Goal: Task Accomplishment & Management: Manage account settings

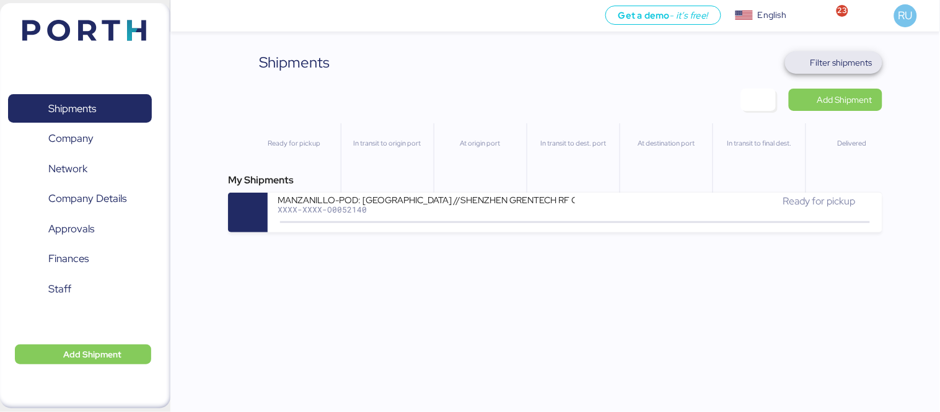
click at [836, 63] on span "Filter shipments" at bounding box center [841, 62] width 62 height 15
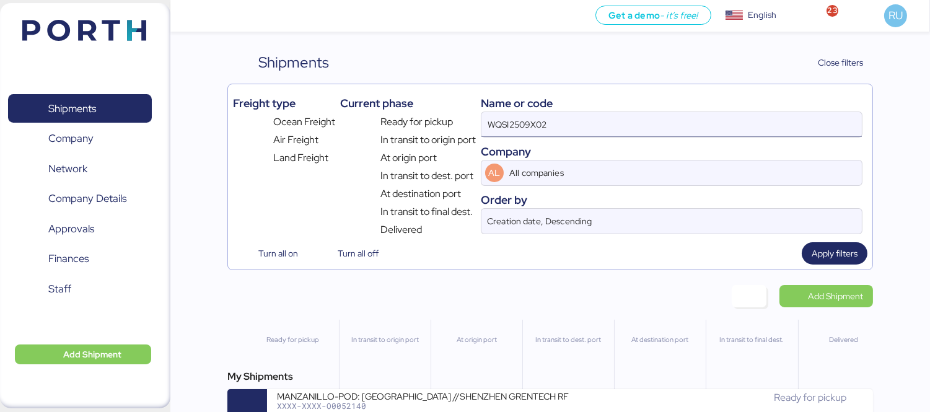
click at [591, 124] on input "WQSI2509X02" at bounding box center [671, 124] width 380 height 25
type input "W"
paste input "O0052016"
type input "O0052016"
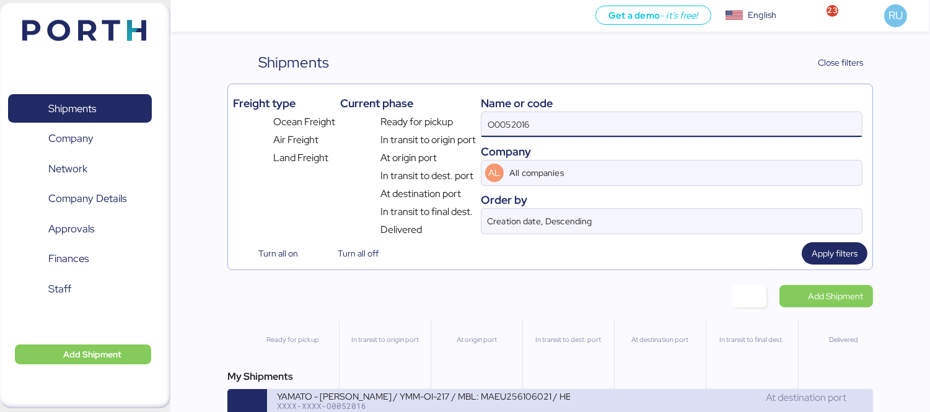
click at [440, 401] on div "YAMATO - [PERSON_NAME] / YMM-OI-217 / MBL: MAEU256106021 / HBL: YTJNGO100068 / …" at bounding box center [423, 395] width 293 height 11
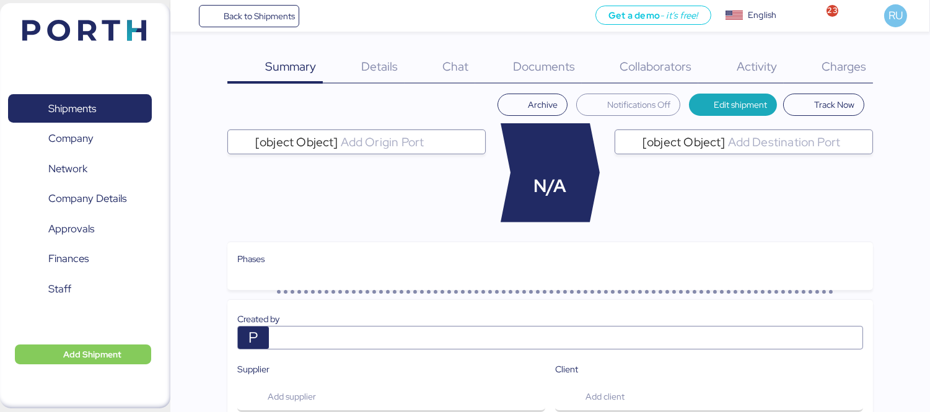
click at [836, 69] on span "Charges" at bounding box center [843, 66] width 45 height 16
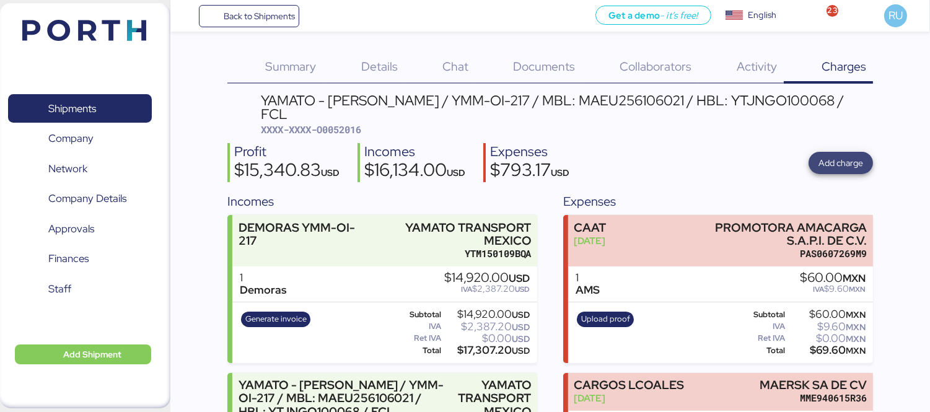
click at [845, 155] on span "Add charge" at bounding box center [840, 162] width 45 height 15
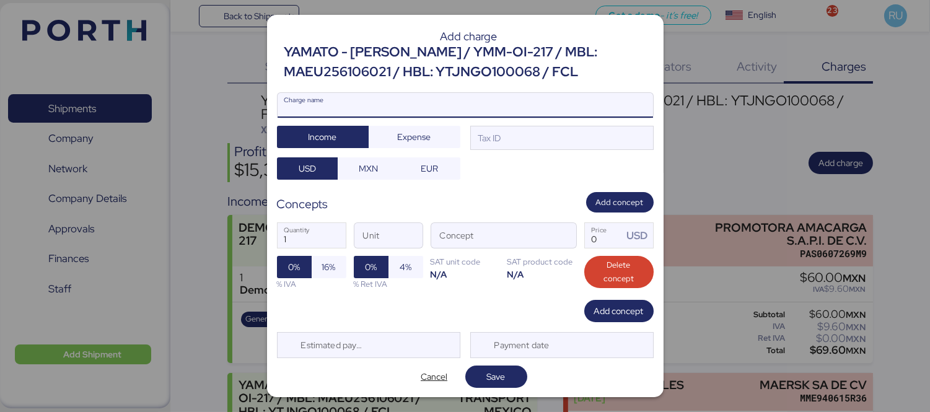
click at [514, 107] on input "Charge name" at bounding box center [464, 105] width 375 height 25
type input "Demoras"
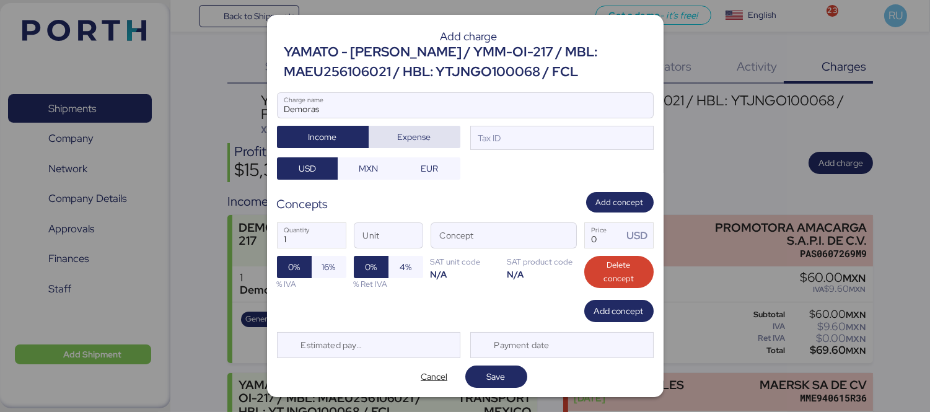
click at [422, 137] on span "Expense" at bounding box center [414, 136] width 33 height 15
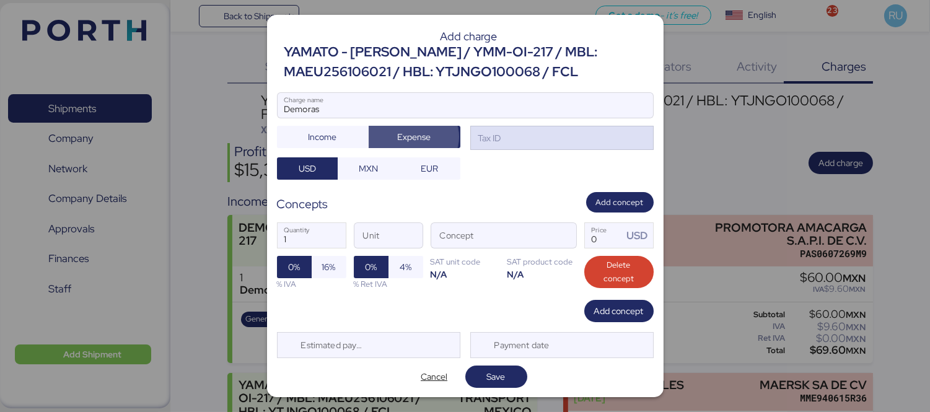
click at [503, 146] on div "Tax ID" at bounding box center [561, 138] width 183 height 25
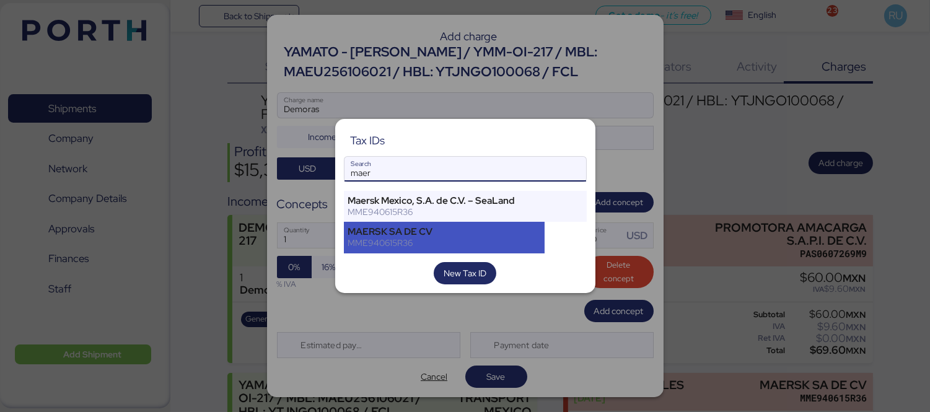
type input "maer"
click at [456, 235] on div "MAERSK SA DE CV" at bounding box center [444, 231] width 193 height 11
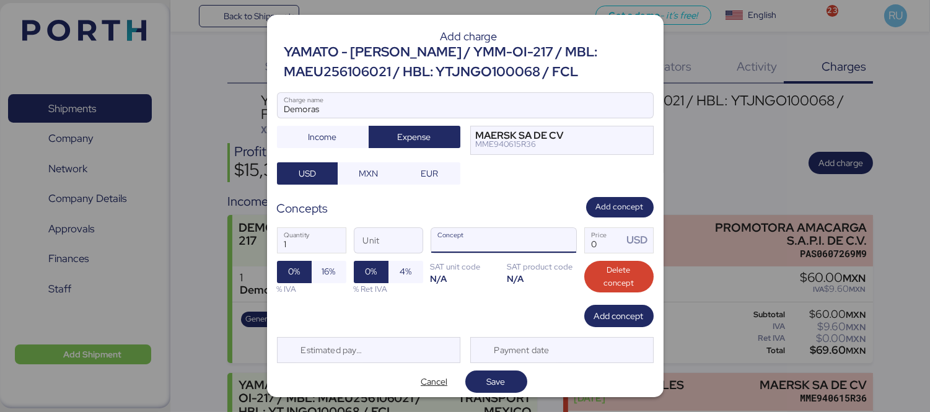
click at [525, 238] on input "Concept" at bounding box center [488, 240] width 115 height 25
click at [550, 242] on span "button" at bounding box center [563, 243] width 26 height 26
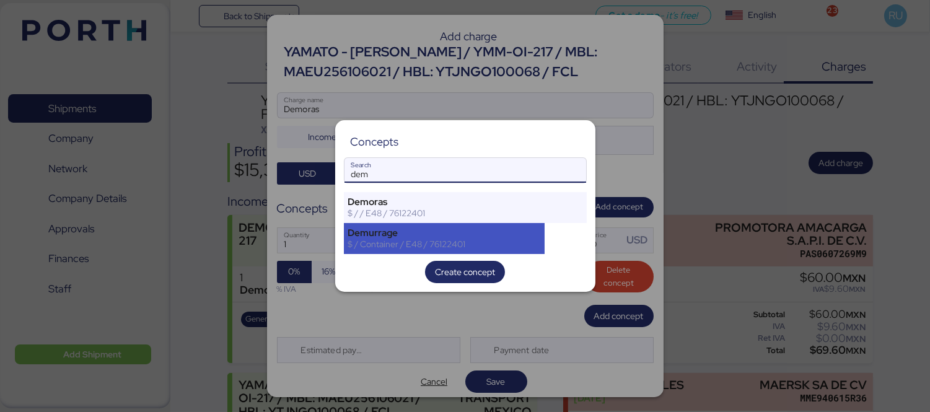
type input "dem"
click at [504, 233] on div "Demurrage" at bounding box center [444, 232] width 193 height 11
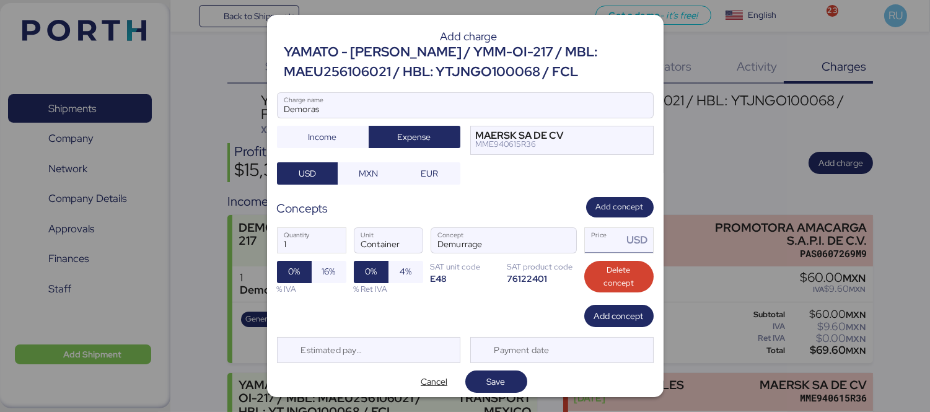
click at [591, 242] on input "Price USD" at bounding box center [604, 240] width 38 height 25
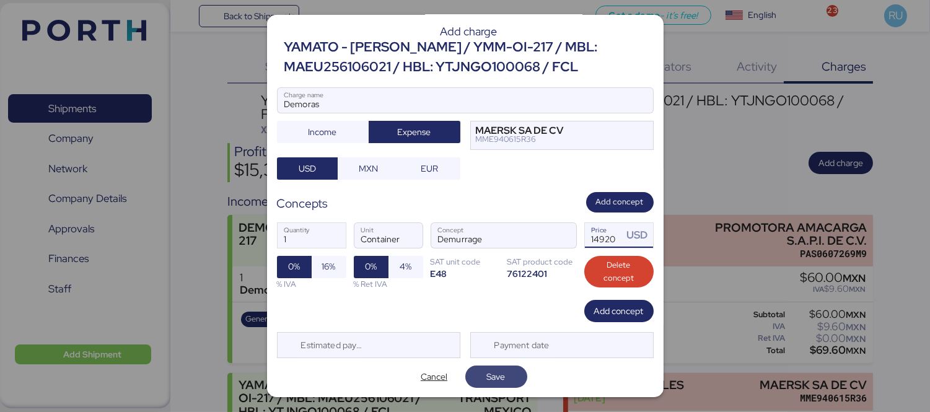
type input "14920"
click at [493, 377] on span "Save" at bounding box center [496, 376] width 19 height 15
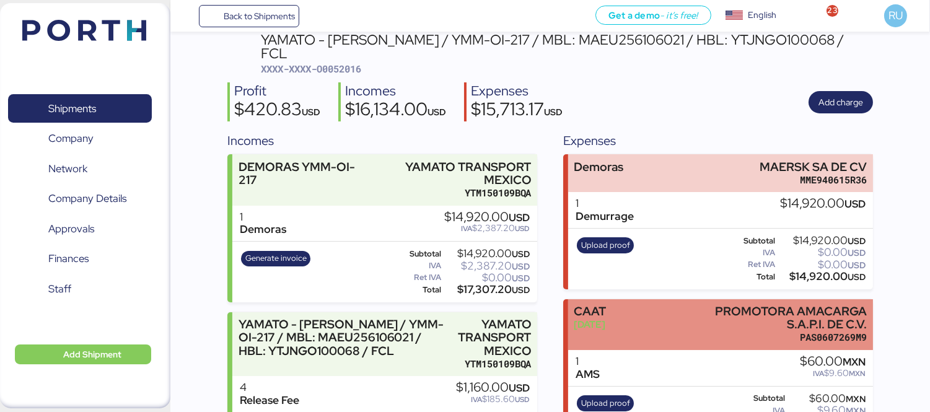
scroll to position [60, 0]
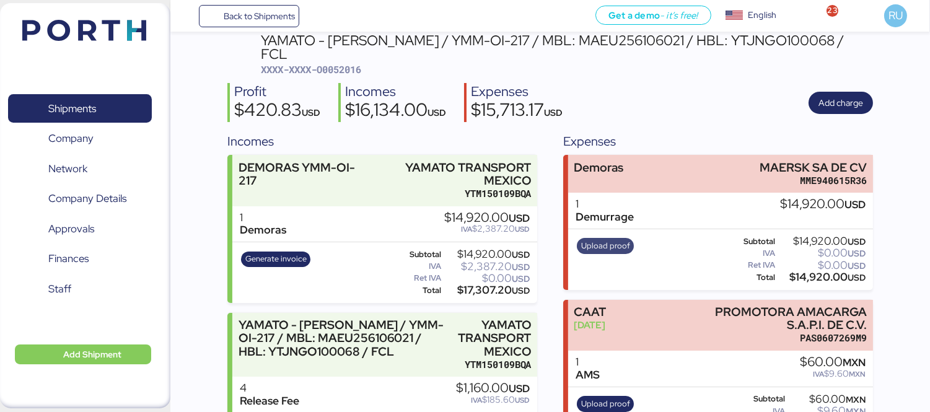
click at [597, 239] on span "Upload proof" at bounding box center [605, 246] width 49 height 14
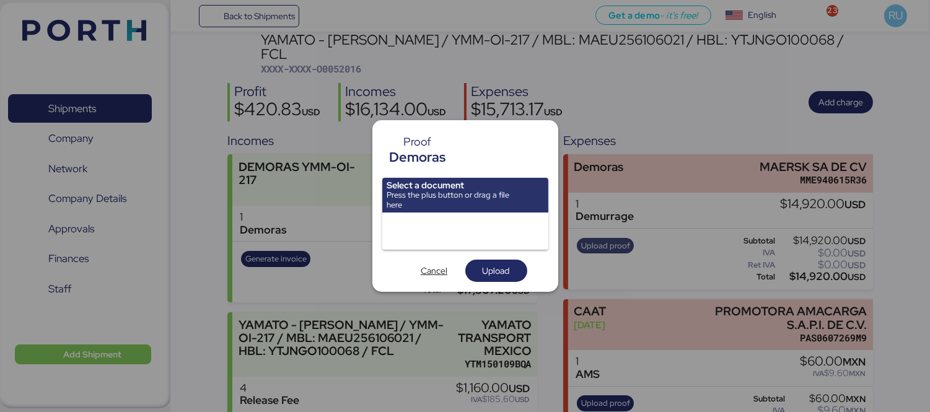
scroll to position [0, 0]
click at [521, 188] on input "file" at bounding box center [465, 195] width 166 height 35
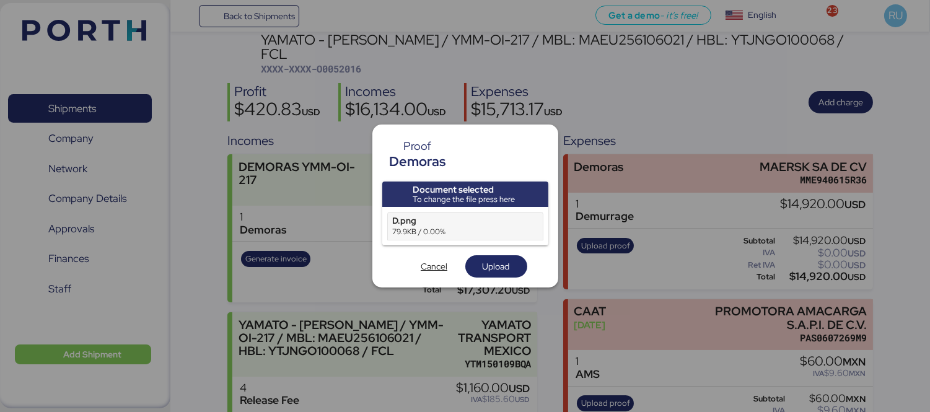
click at [500, 279] on div "Proof Demoras Document selected To change the file press here D.png 79.9KB / 0.…" at bounding box center [465, 206] width 186 height 164
click at [491, 263] on span "Upload" at bounding box center [495, 266] width 27 height 15
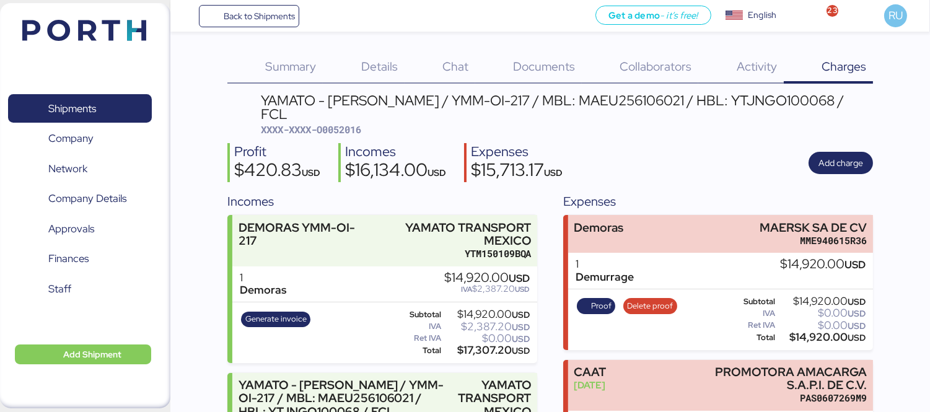
click at [113, 25] on img at bounding box center [84, 30] width 124 height 21
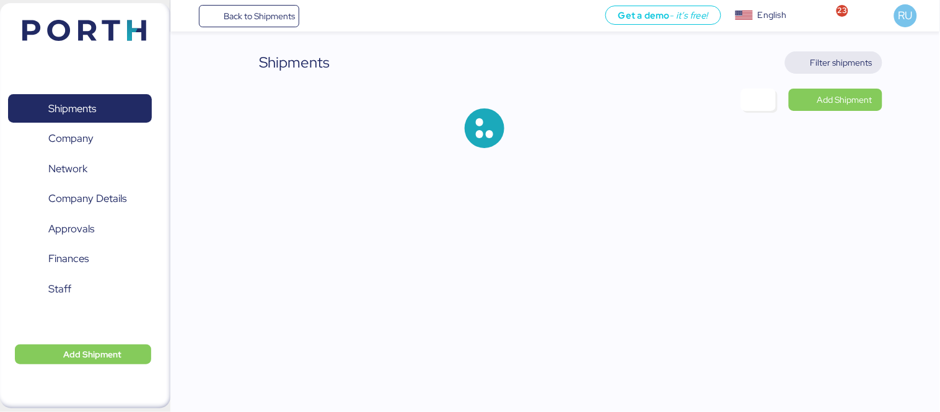
click at [814, 63] on span "Filter shipments" at bounding box center [841, 62] width 62 height 15
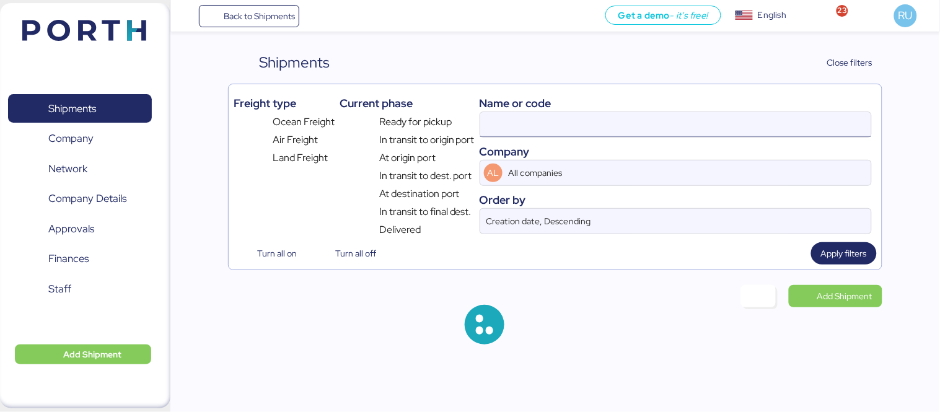
click at [546, 133] on input at bounding box center [675, 124] width 391 height 25
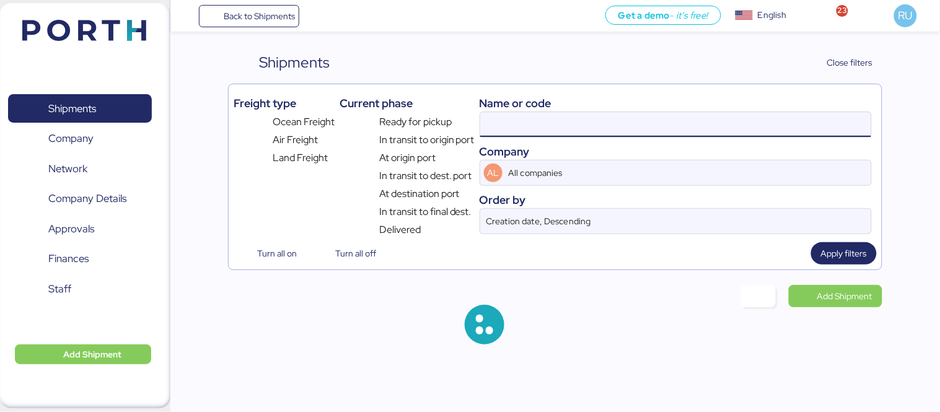
paste input "O0051980"
type input "O0051980"
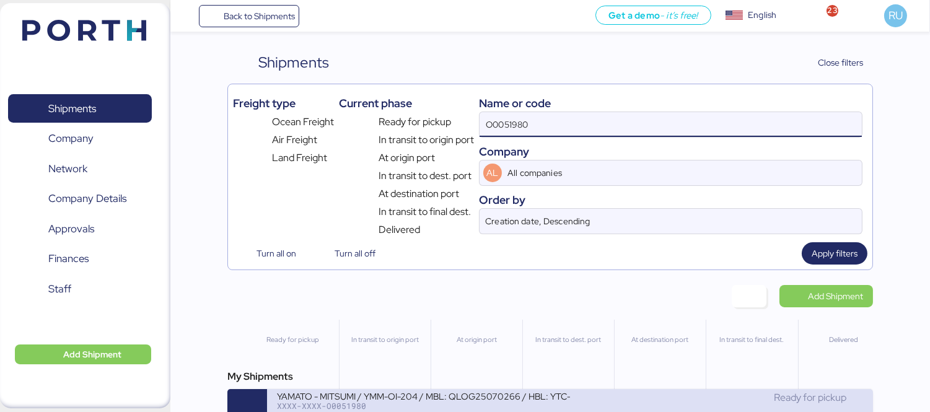
click at [590, 401] on div "Ready for pickup" at bounding box center [716, 397] width 293 height 15
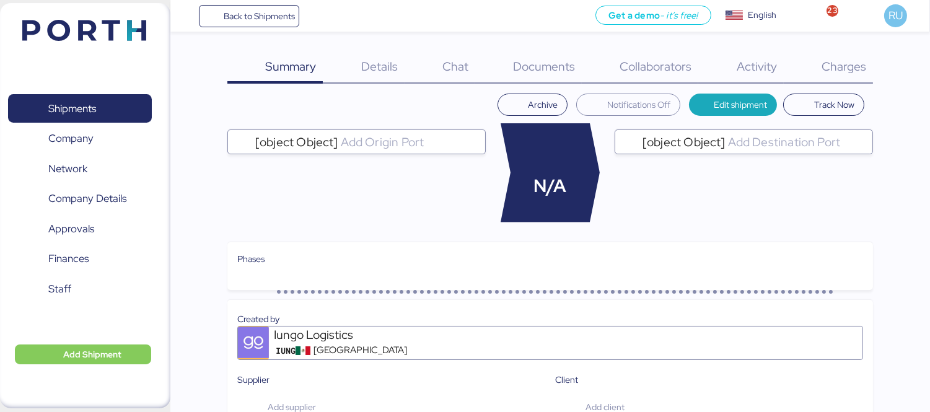
click at [832, 61] on span "Charges" at bounding box center [843, 66] width 45 height 16
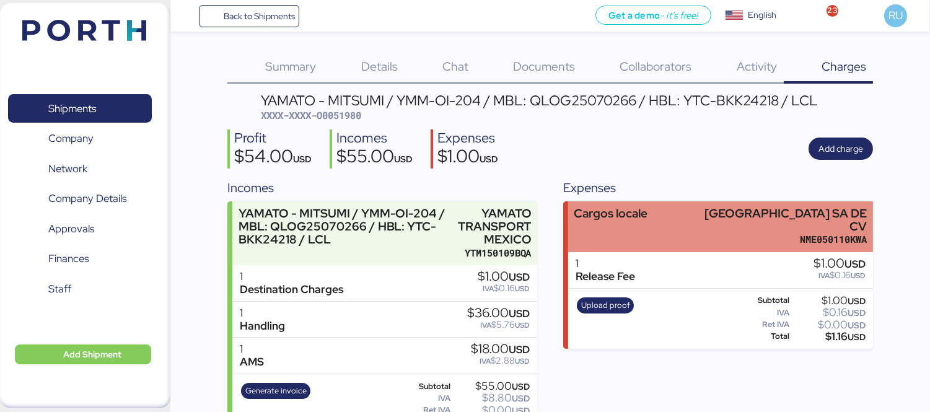
click at [696, 218] on div "Cargos locale [GEOGRAPHIC_DATA] SA DE CV NME050110KWA" at bounding box center [720, 226] width 305 height 51
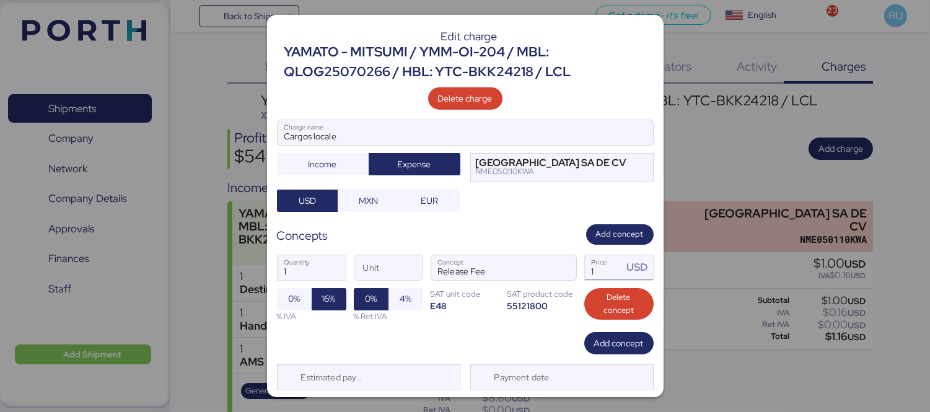
click at [596, 268] on input "1" at bounding box center [604, 267] width 38 height 25
type input "149"
type input "149.4"
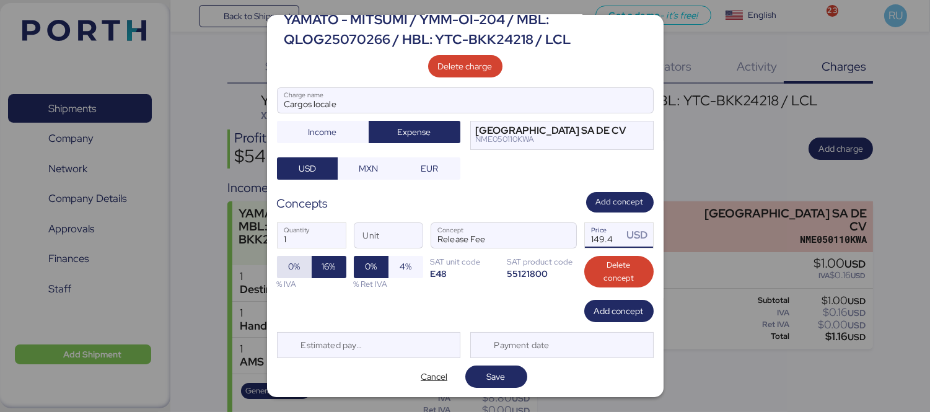
click at [299, 268] on span "0%" at bounding box center [294, 266] width 12 height 15
drag, startPoint x: 462, startPoint y: 370, endPoint x: 426, endPoint y: 359, distance: 38.0
click at [426, 359] on div "Edit charge YAMATO - MITSUMI / YMM-OI-204 / MBL: QLOG25070266 / HBL: YTC-BKK242…" at bounding box center [465, 206] width 396 height 382
click at [498, 375] on span "Save" at bounding box center [496, 376] width 19 height 15
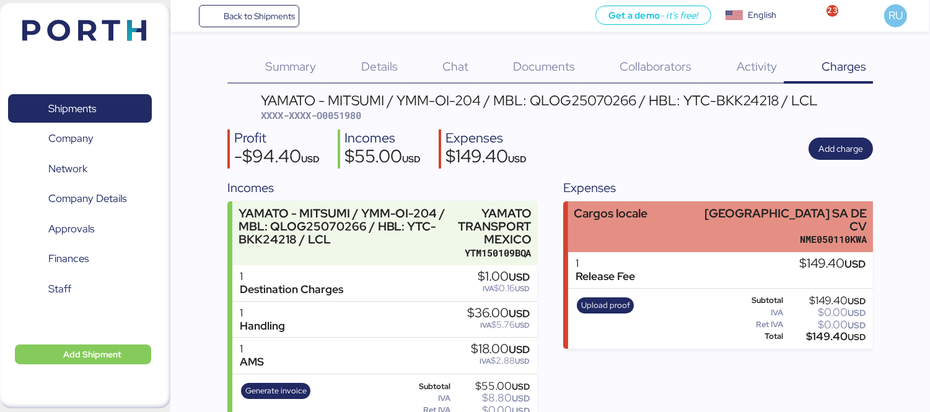
click at [661, 212] on div "Cargos locale [GEOGRAPHIC_DATA] SA DE CV NME050110KWA" at bounding box center [720, 226] width 305 height 51
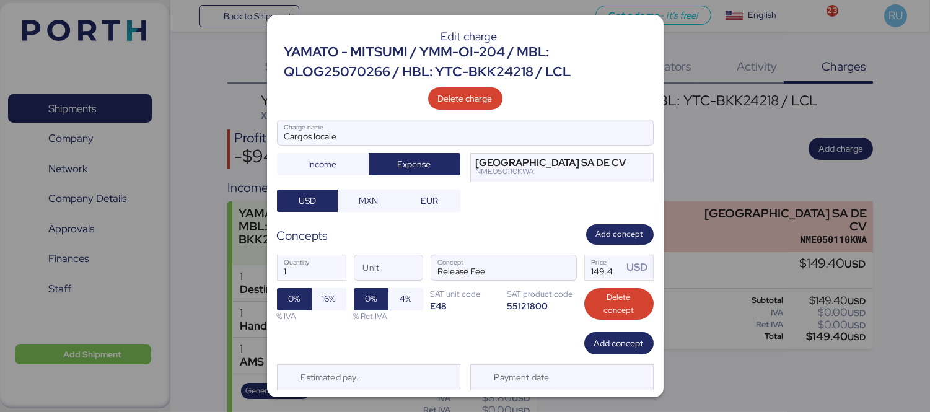
click at [611, 245] on div "1 Quantity Unit Release Fee Concept 149.4 Price USD 0% 16% % IVA 0% 4% % Ret IV…" at bounding box center [465, 288] width 377 height 87
click at [609, 227] on span "Add concept" at bounding box center [620, 234] width 48 height 15
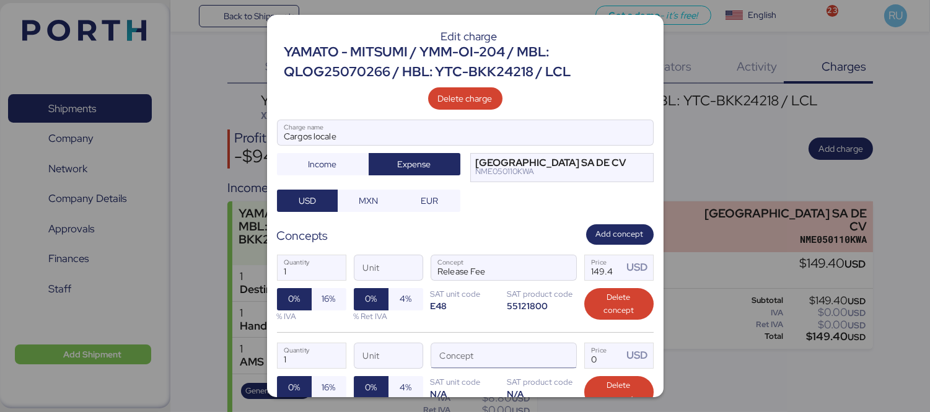
click at [515, 361] on input "Concept" at bounding box center [488, 355] width 115 height 25
type input "l"
click at [554, 352] on span "button" at bounding box center [563, 359] width 26 height 26
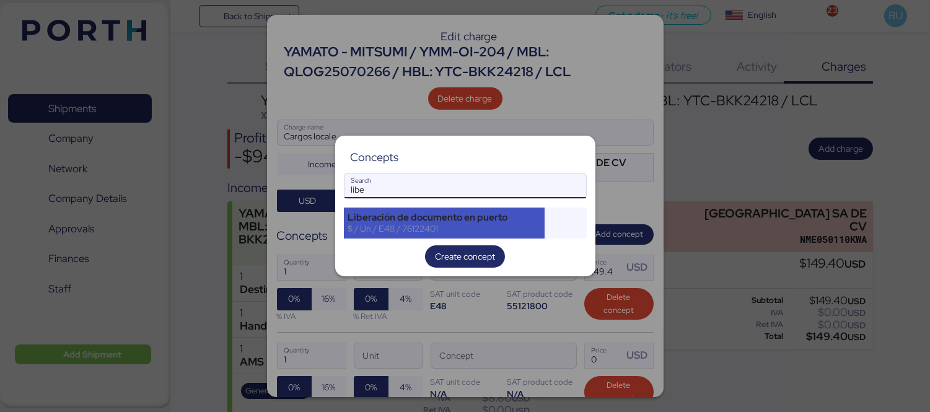
type input "libe"
click at [515, 216] on div "Liberación de documento en puerto" at bounding box center [444, 217] width 193 height 11
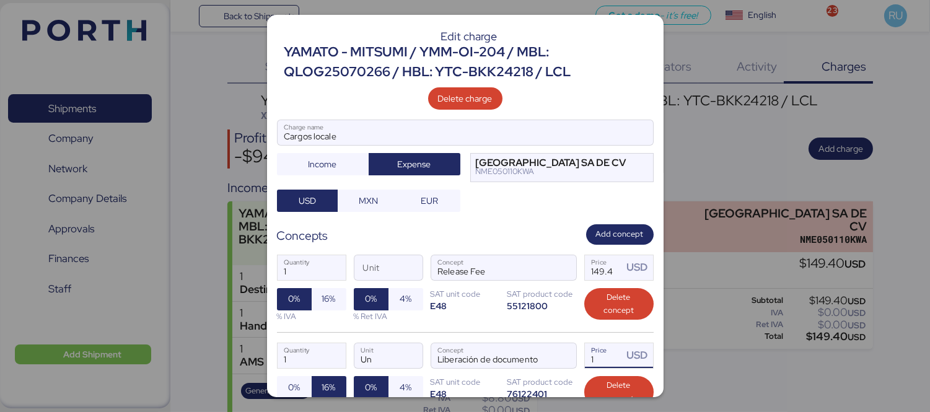
click at [603, 354] on input "1" at bounding box center [604, 355] width 38 height 25
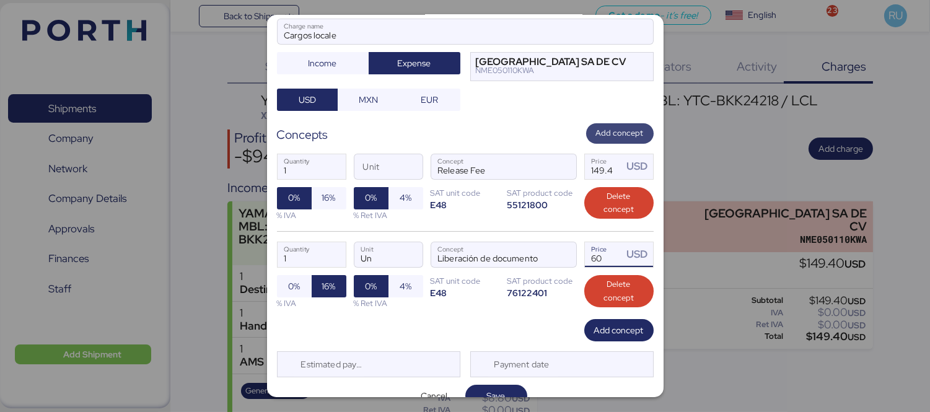
type input "60"
click at [605, 132] on span "Add concept" at bounding box center [620, 133] width 48 height 14
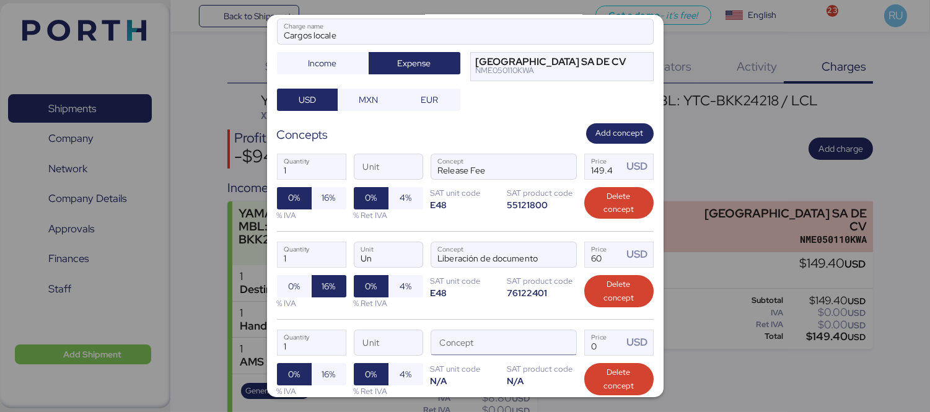
click at [517, 337] on input "Concept" at bounding box center [488, 342] width 115 height 25
type input "[PERSON_NAME] maritimo"
click at [603, 349] on input "Price USD" at bounding box center [604, 342] width 38 height 25
type input "45"
click at [610, 162] on input "149.4" at bounding box center [604, 166] width 38 height 25
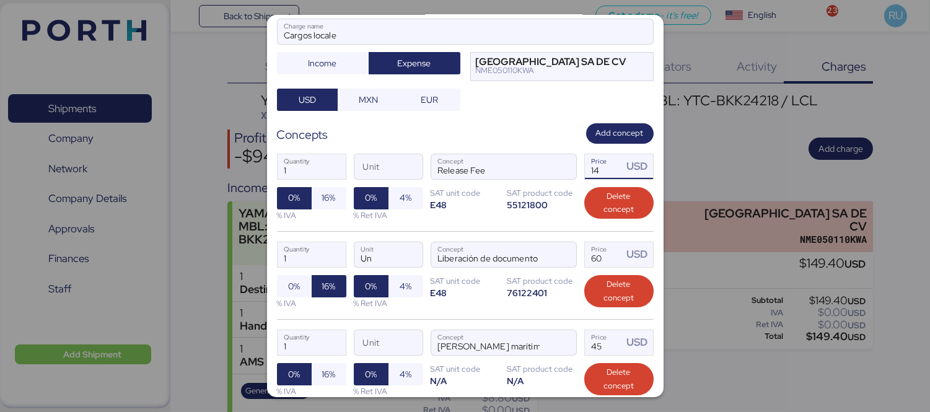
type input "1"
type input "30"
click at [322, 193] on span "16%" at bounding box center [329, 197] width 14 height 15
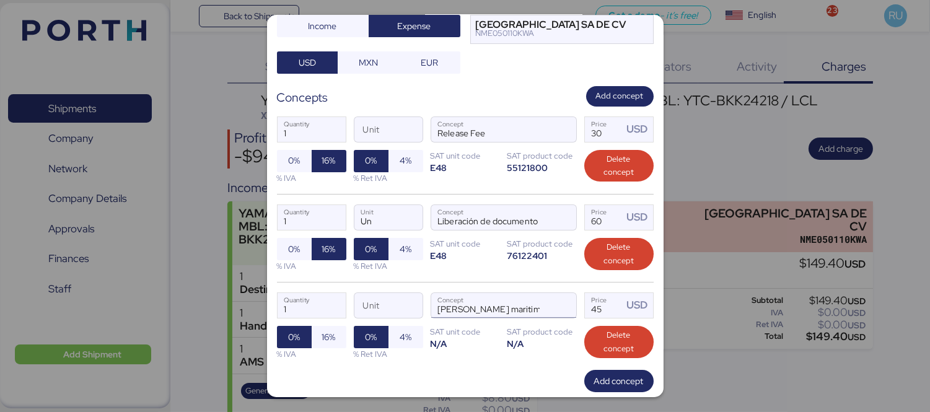
scroll to position [209, 0]
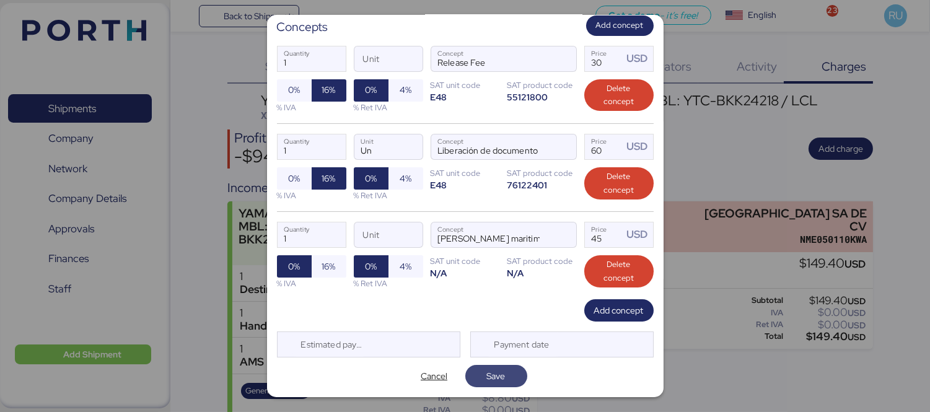
click at [492, 377] on span "Save" at bounding box center [496, 376] width 19 height 15
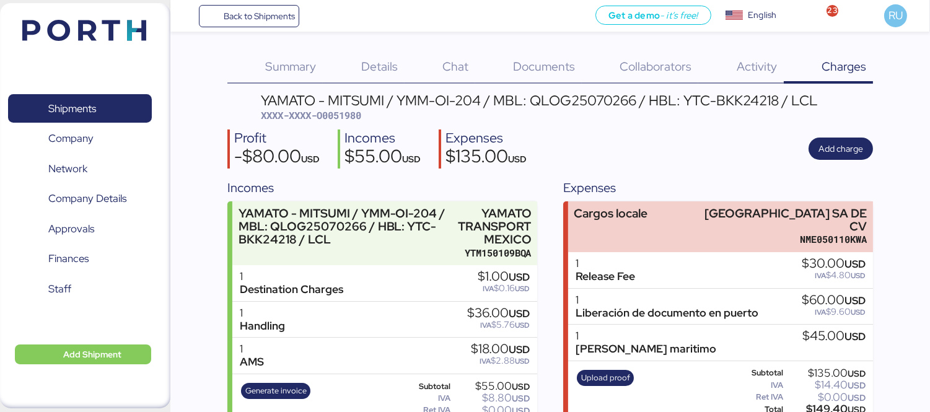
scroll to position [32, 0]
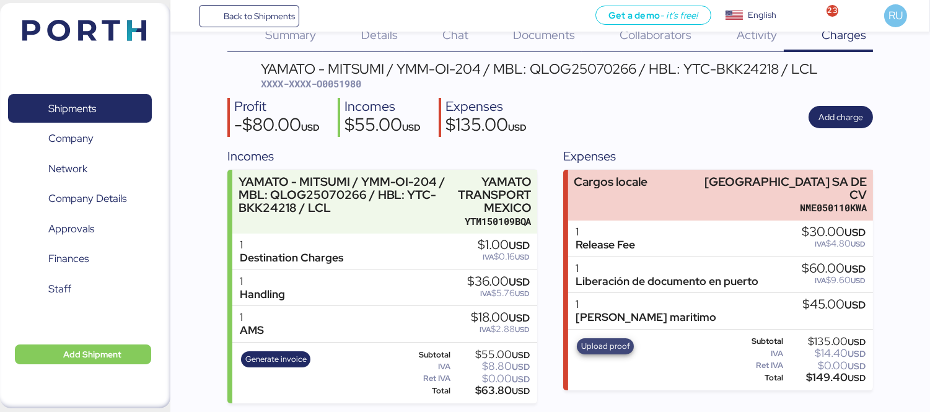
click at [598, 339] on span "Upload proof" at bounding box center [605, 346] width 49 height 14
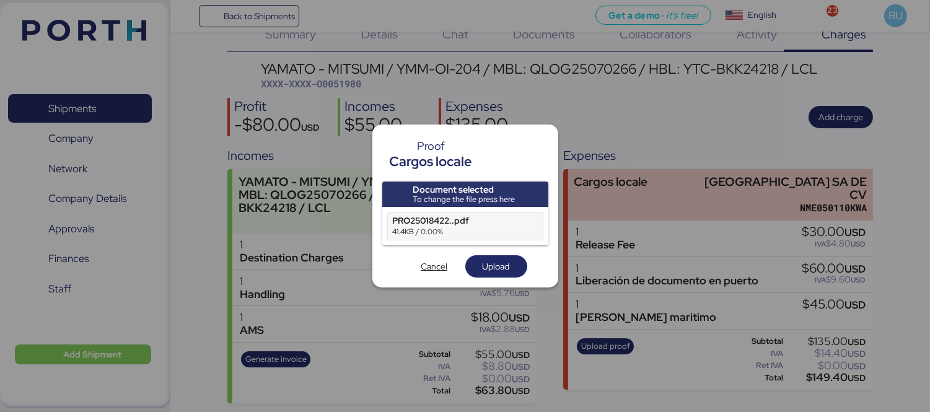
click at [380, 82] on div at bounding box center [465, 206] width 930 height 412
click at [489, 266] on span "Upload" at bounding box center [495, 266] width 27 height 15
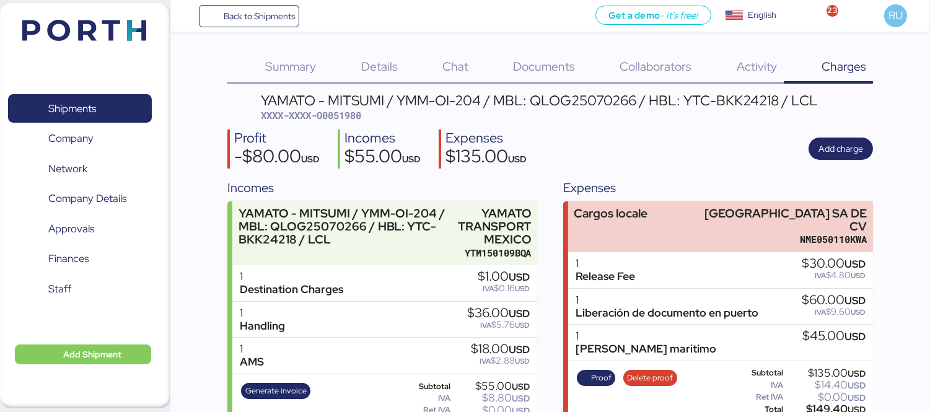
click at [345, 114] on span "XXXX-XXXX-O0051980" at bounding box center [311, 115] width 100 height 12
copy span "O0051980"
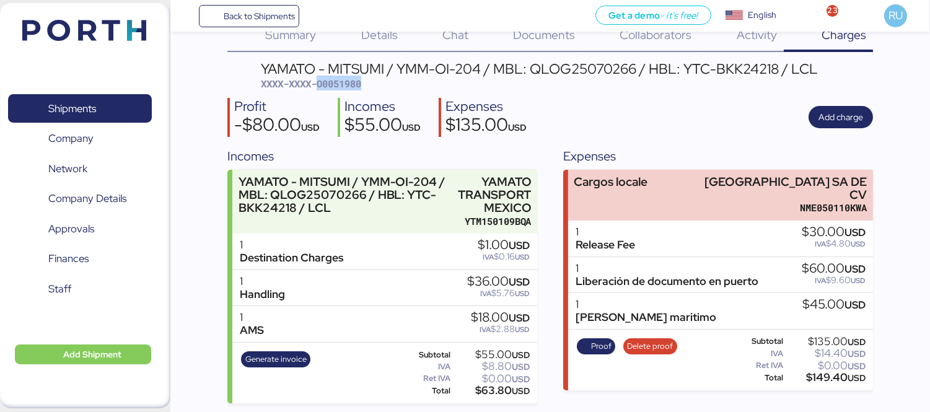
click at [94, 30] on img at bounding box center [84, 30] width 124 height 21
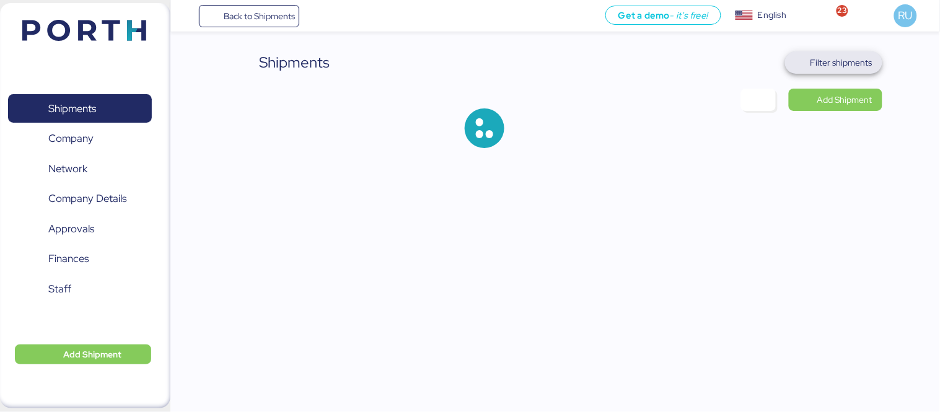
click at [849, 61] on span "Filter shipments" at bounding box center [841, 62] width 62 height 15
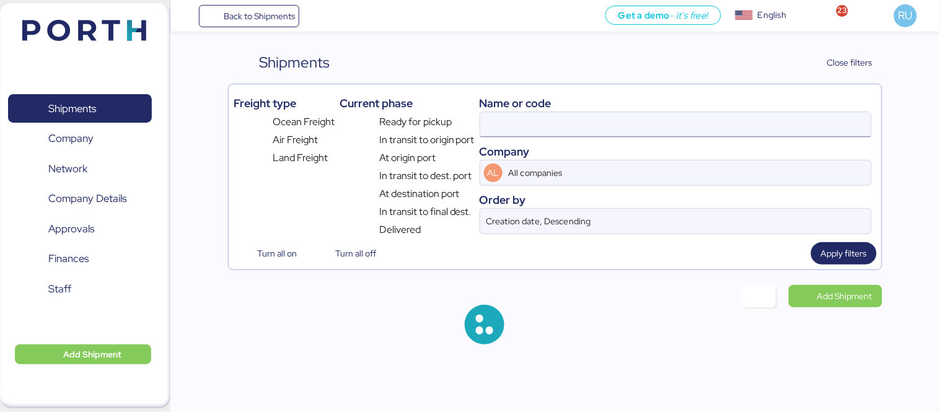
drag, startPoint x: 696, startPoint y: 107, endPoint x: 710, endPoint y: 120, distance: 18.4
click at [710, 120] on div "Name or code Company AL All companies Order by Creation date, Descending" at bounding box center [675, 163] width 392 height 148
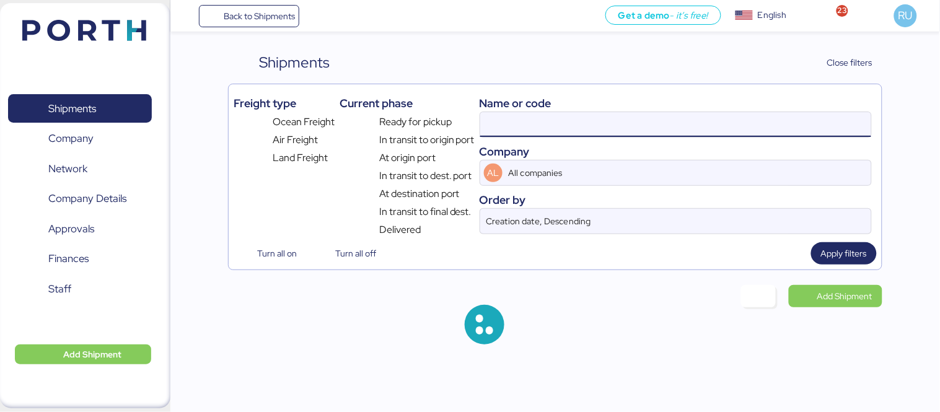
click at [712, 121] on input at bounding box center [675, 124] width 391 height 25
paste input "O0051928"
type input "O0051928"
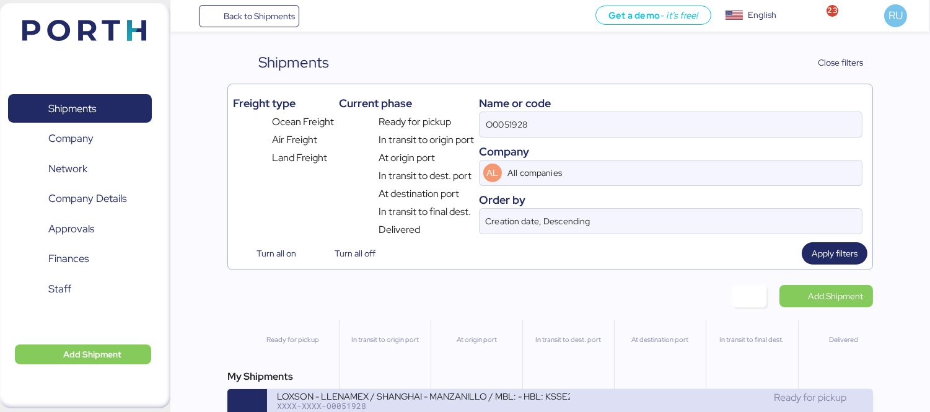
click at [587, 400] on div "Ready for pickup" at bounding box center [716, 397] width 293 height 15
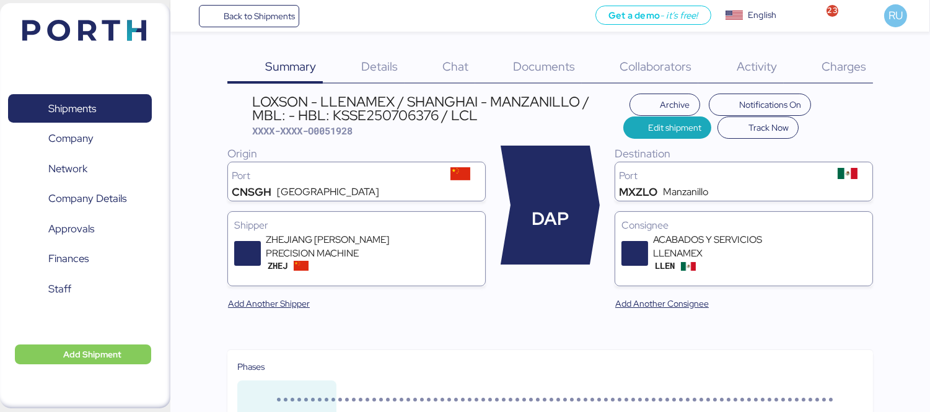
click at [851, 59] on span "Charges" at bounding box center [843, 66] width 45 height 16
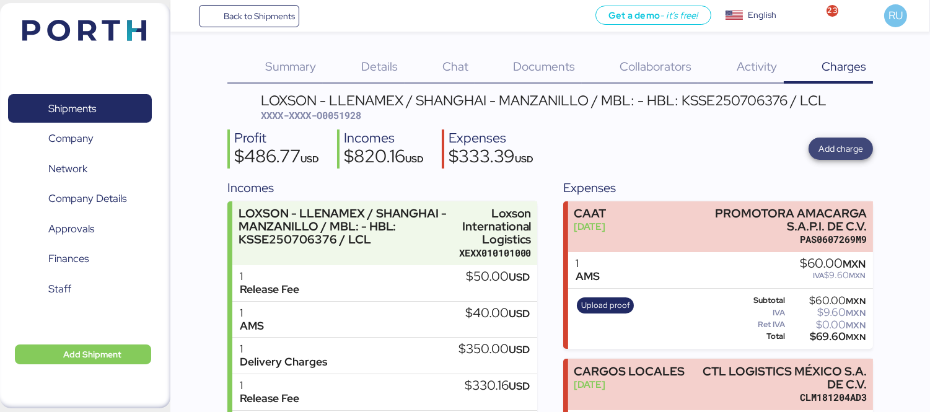
click at [845, 145] on span "Add charge" at bounding box center [840, 148] width 45 height 15
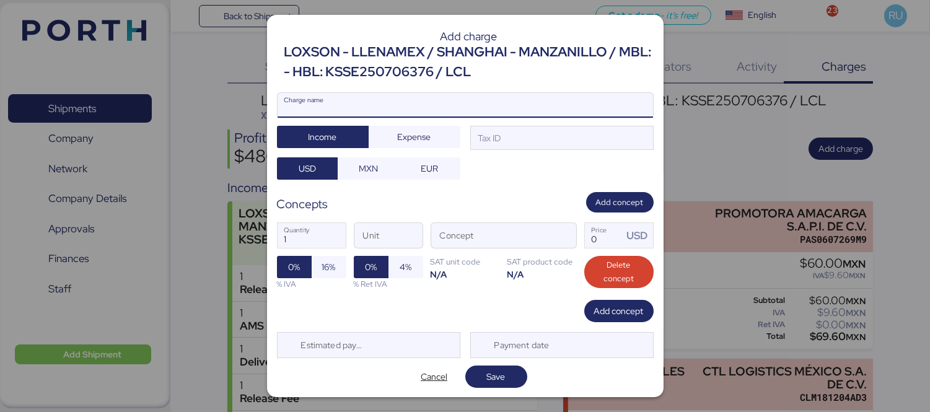
click at [508, 98] on input "Charge name" at bounding box center [464, 105] width 375 height 25
type input "C"
type input "FLETE TERRESTRE"
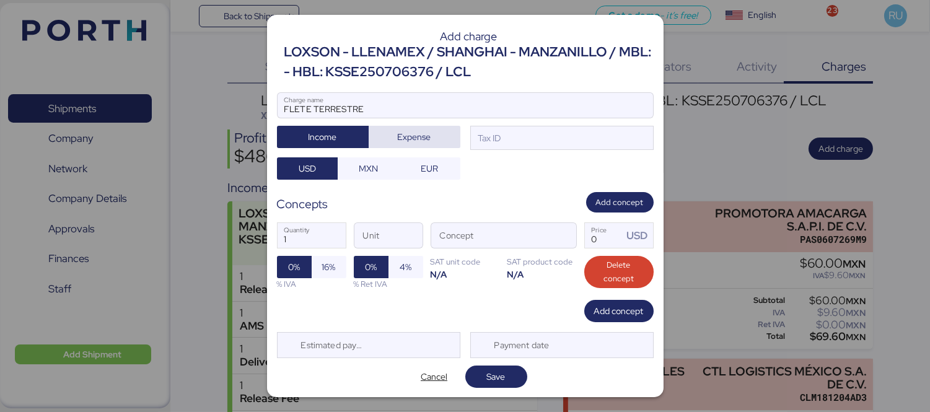
click at [427, 133] on span "Expense" at bounding box center [414, 136] width 72 height 17
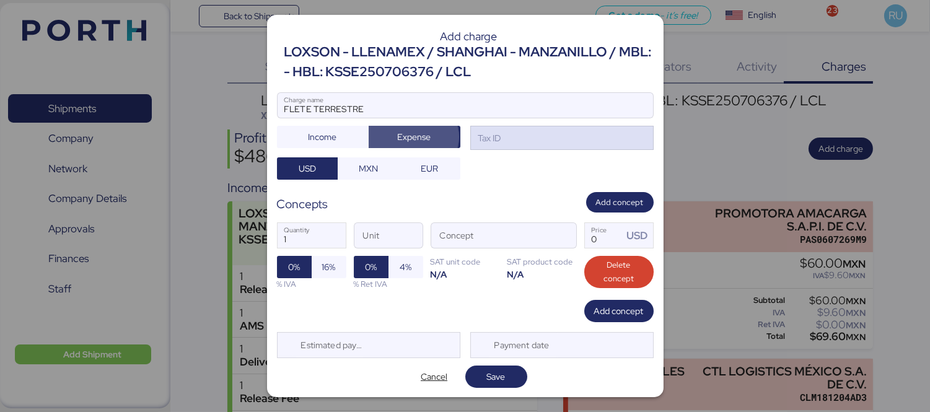
click at [500, 136] on div "Tax ID" at bounding box center [561, 138] width 183 height 25
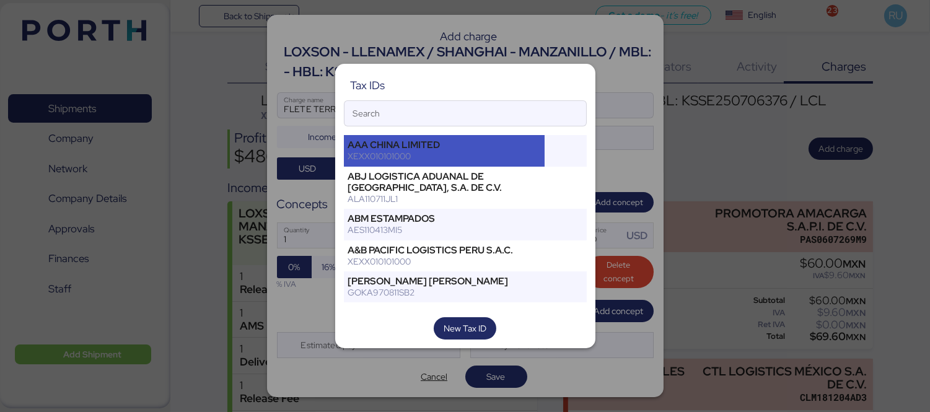
click at [518, 155] on div "XEXX010101000" at bounding box center [444, 156] width 193 height 11
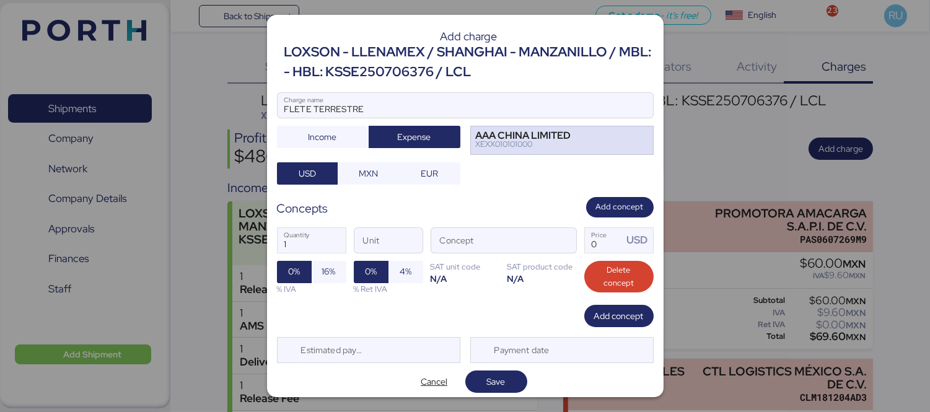
click at [518, 145] on div "XEXX010101000" at bounding box center [523, 144] width 95 height 9
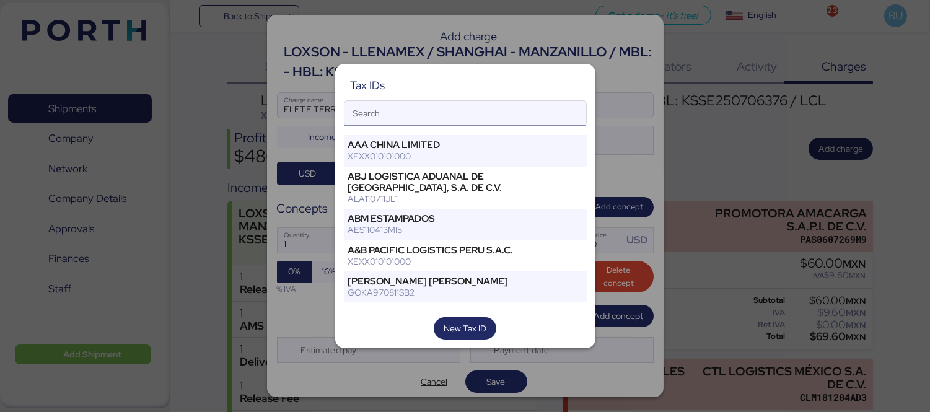
click at [484, 112] on input "Search" at bounding box center [465, 113] width 242 height 25
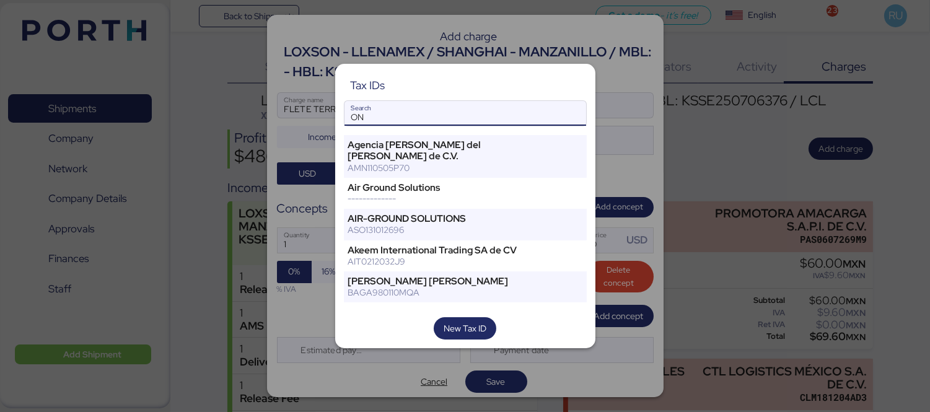
type input "O"
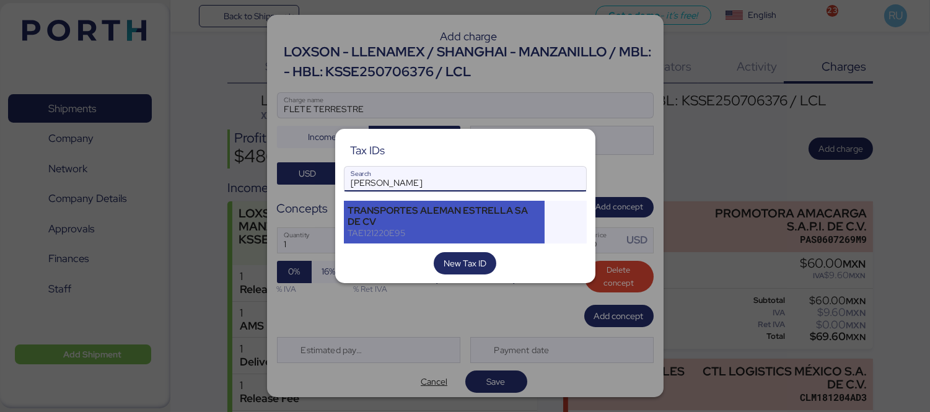
type input "[PERSON_NAME]"
click at [424, 219] on div "TRANSPORTES ALEMAN ESTRELLA SA DE CV" at bounding box center [444, 216] width 193 height 22
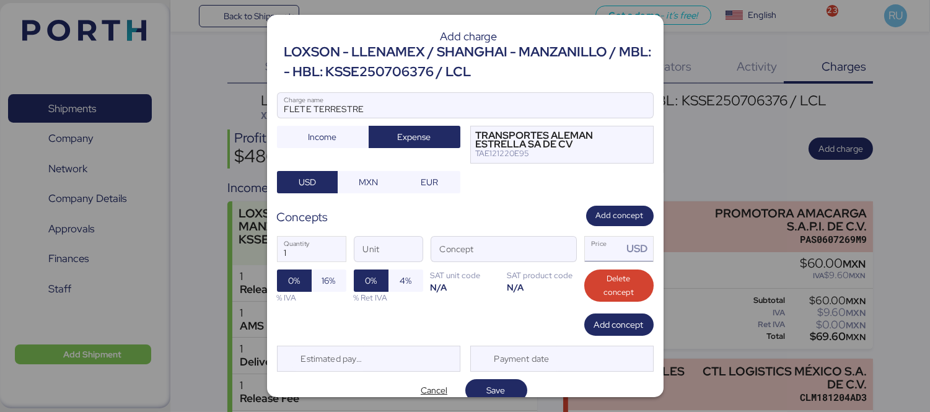
click at [593, 243] on input "Price USD" at bounding box center [604, 249] width 38 height 25
type input "0"
click at [546, 243] on div at bounding box center [561, 249] width 30 height 25
click at [553, 248] on span "button" at bounding box center [563, 252] width 26 height 26
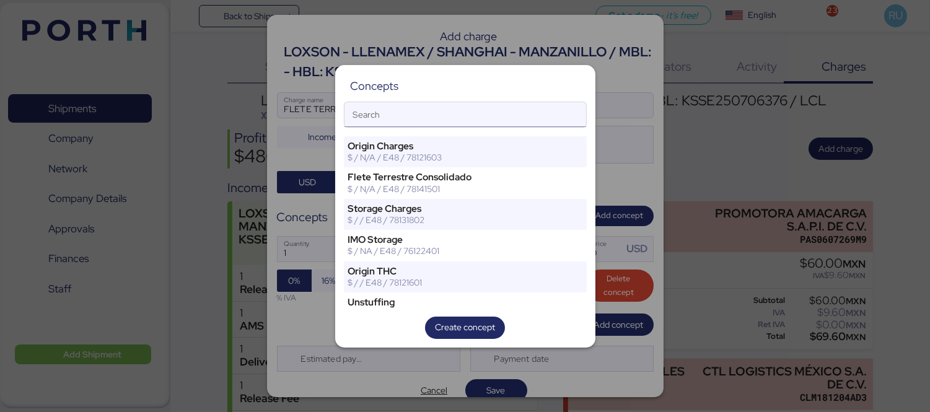
click at [510, 118] on input "Search" at bounding box center [465, 114] width 242 height 25
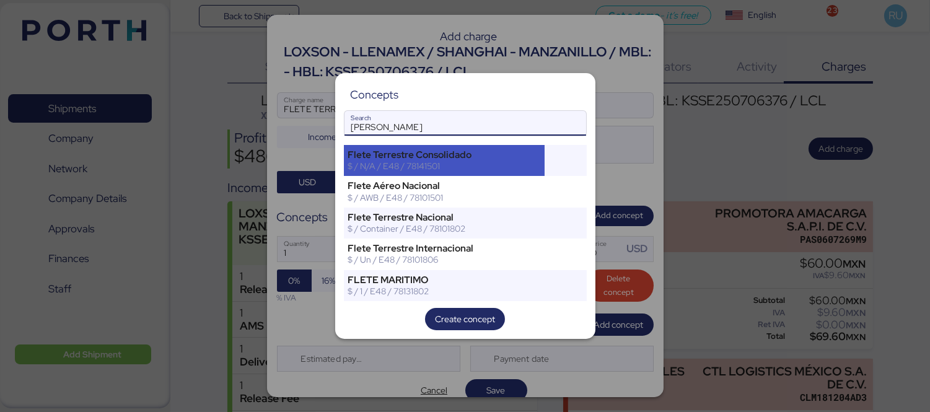
type input "[PERSON_NAME]"
click at [453, 165] on div "$ / N/A / E48 / 78141501" at bounding box center [444, 165] width 193 height 11
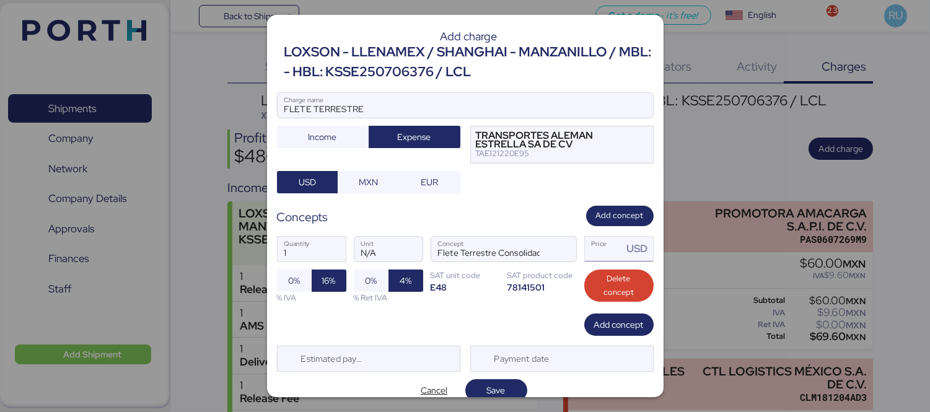
click at [595, 254] on input "Price USD" at bounding box center [604, 249] width 38 height 25
type input "3550"
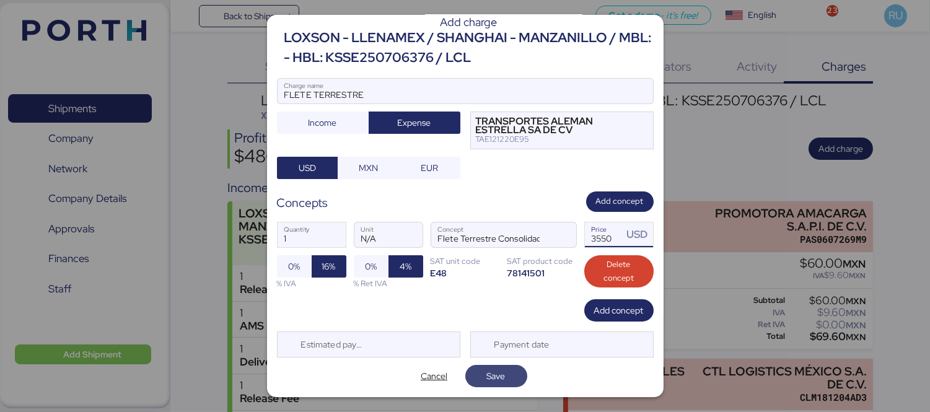
click at [491, 378] on span "Save" at bounding box center [496, 376] width 19 height 15
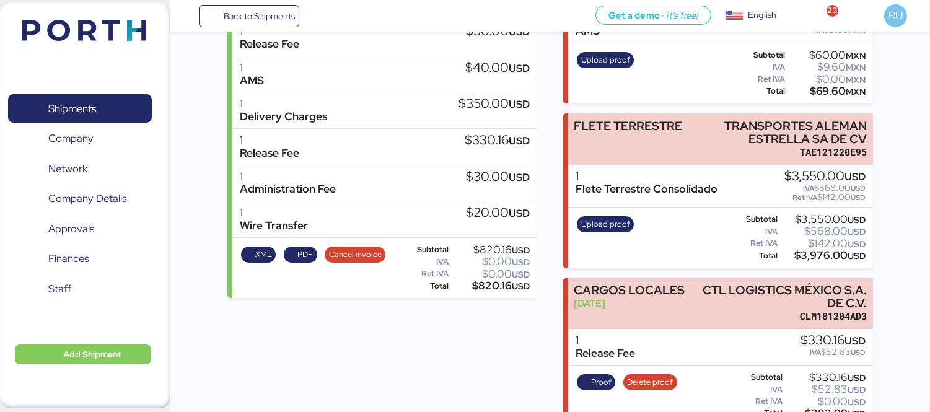
scroll to position [246, 0]
click at [609, 219] on span "Upload proof" at bounding box center [605, 224] width 49 height 14
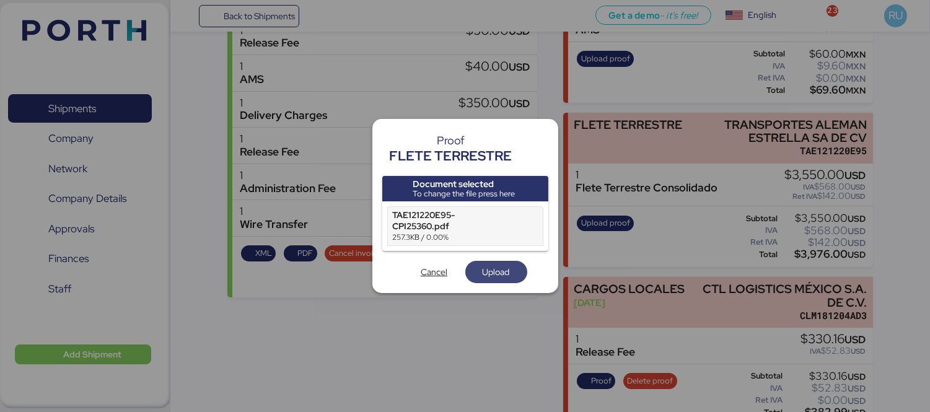
click at [494, 268] on span "Upload" at bounding box center [495, 271] width 27 height 15
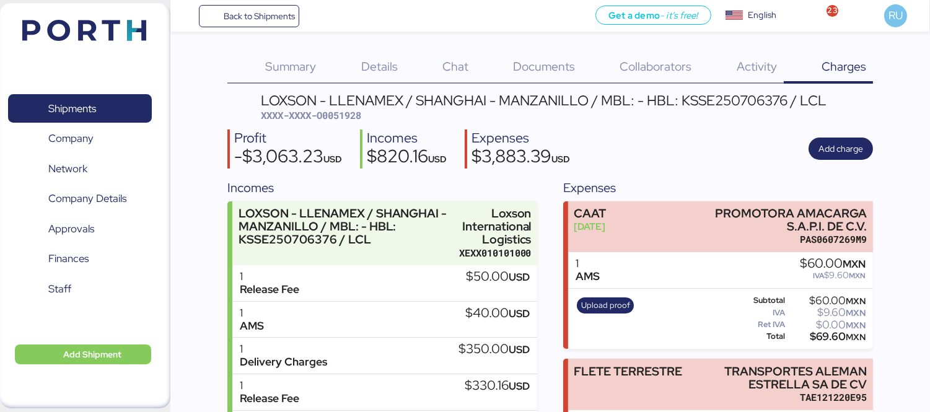
scroll to position [246, 0]
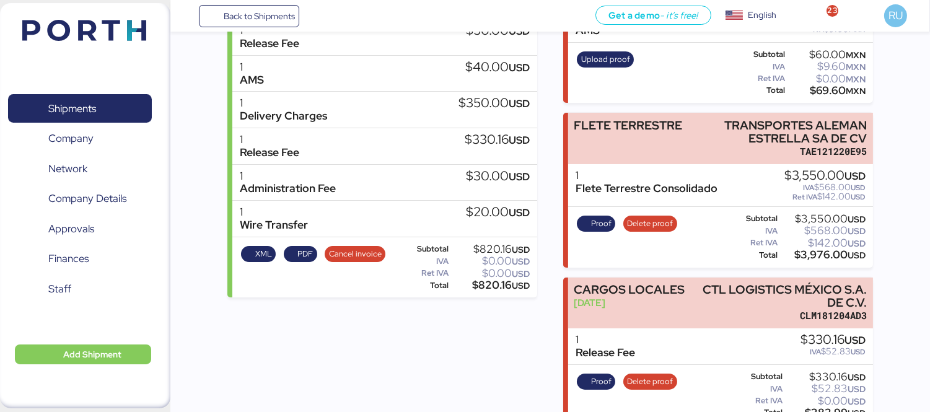
click at [73, 35] on img at bounding box center [84, 30] width 124 height 21
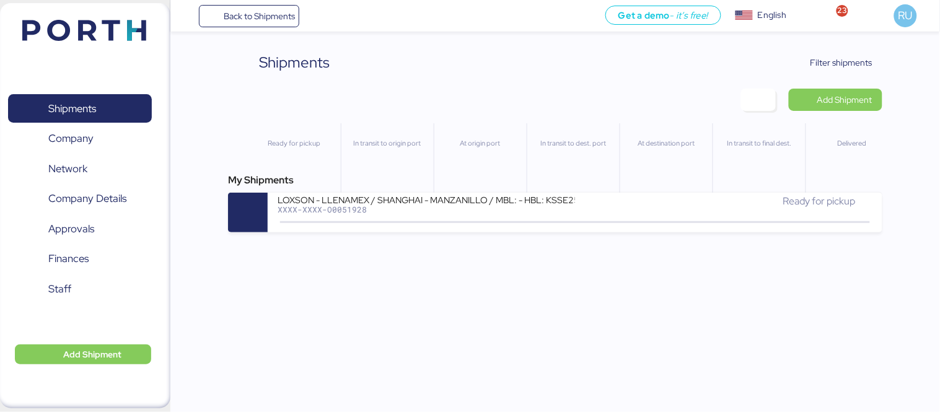
click at [85, 41] on header at bounding box center [66, 28] width 120 height 38
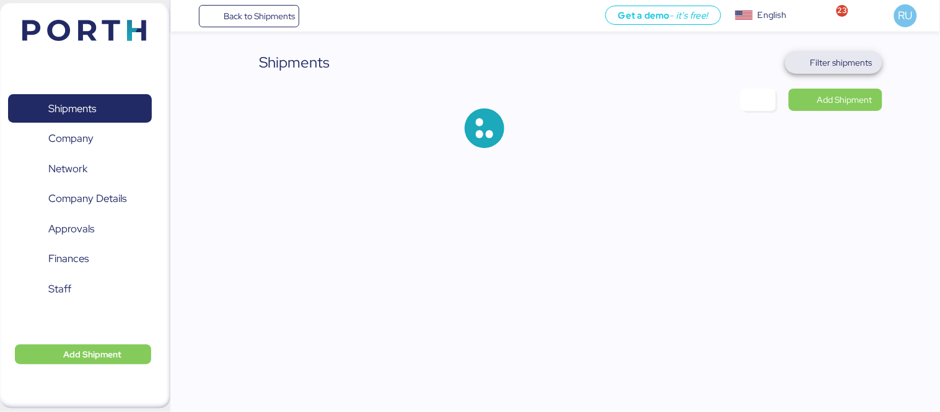
click at [849, 51] on span "Filter shipments" at bounding box center [833, 62] width 97 height 22
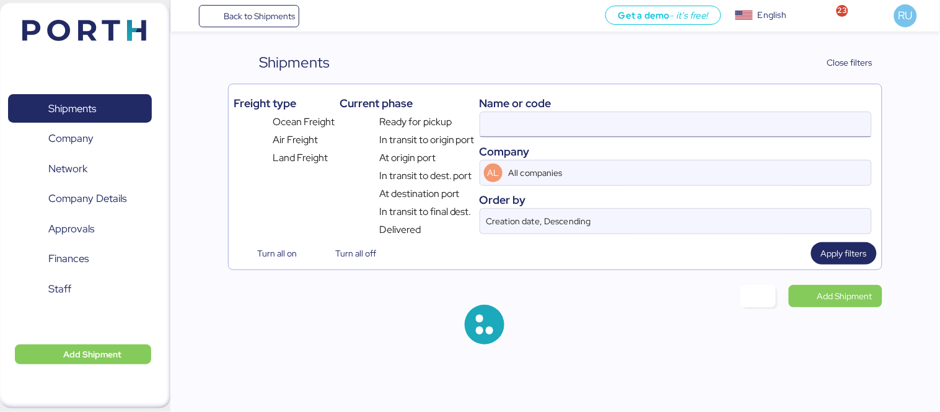
click at [655, 115] on input at bounding box center [675, 124] width 391 height 25
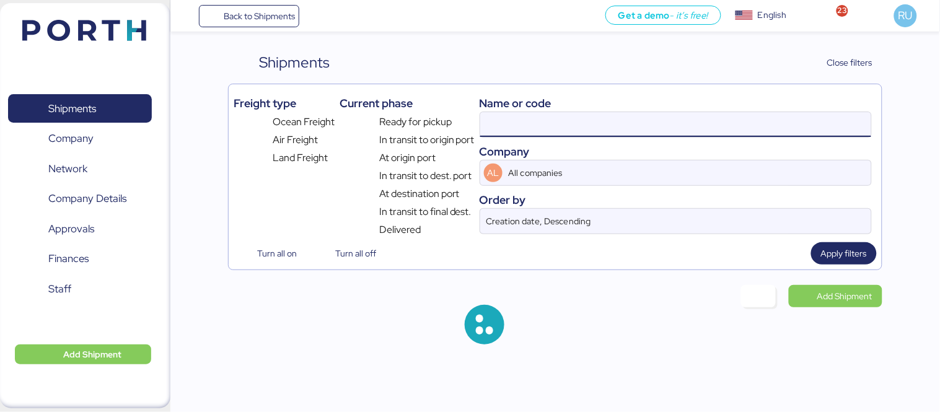
paste input "SAOF42322700"
type input "SAOF42322700"
click at [535, 124] on input "SAOF42322700" at bounding box center [675, 124] width 391 height 25
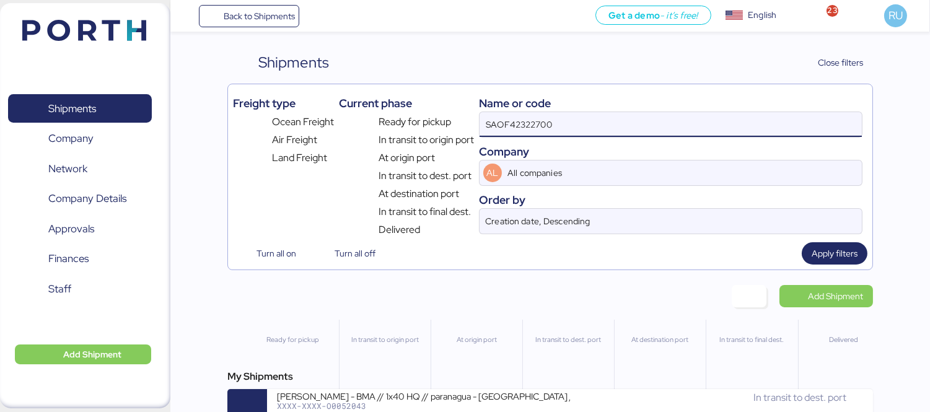
click at [535, 124] on input "SAOF42322700" at bounding box center [670, 124] width 382 height 25
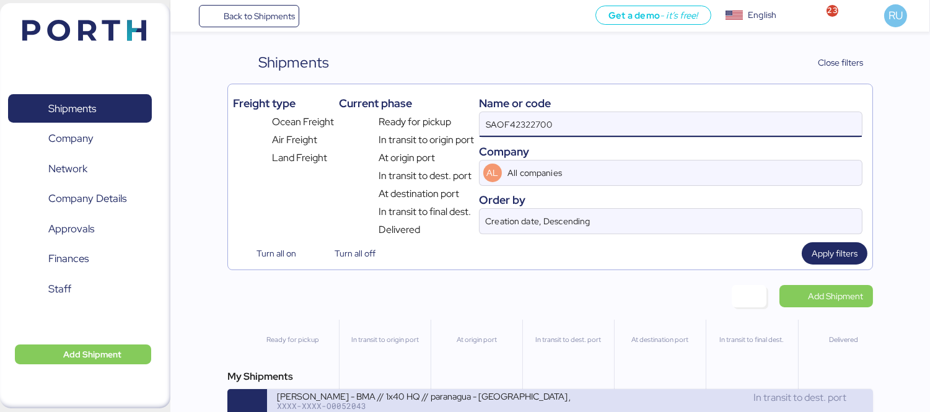
click at [419, 395] on div "[PERSON_NAME] - BMA // 1x40 HQ // paranagua - [GEOGRAPHIC_DATA] // MBL: PENDIEN…" at bounding box center [423, 395] width 293 height 11
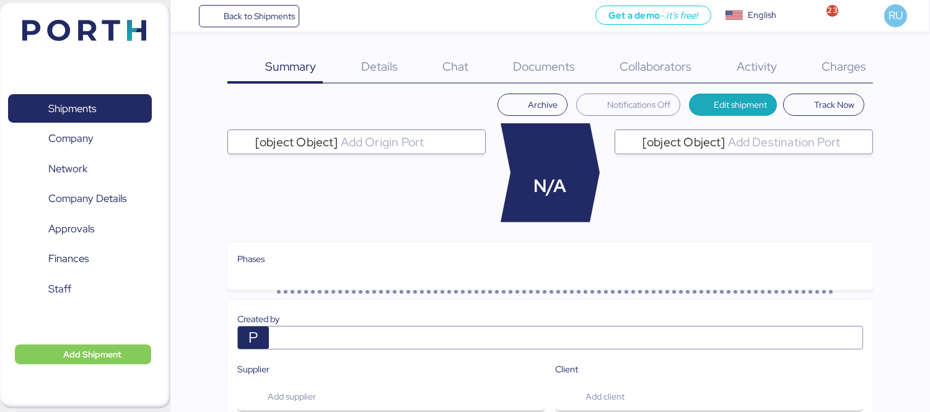
click at [834, 69] on span "Charges" at bounding box center [843, 66] width 45 height 16
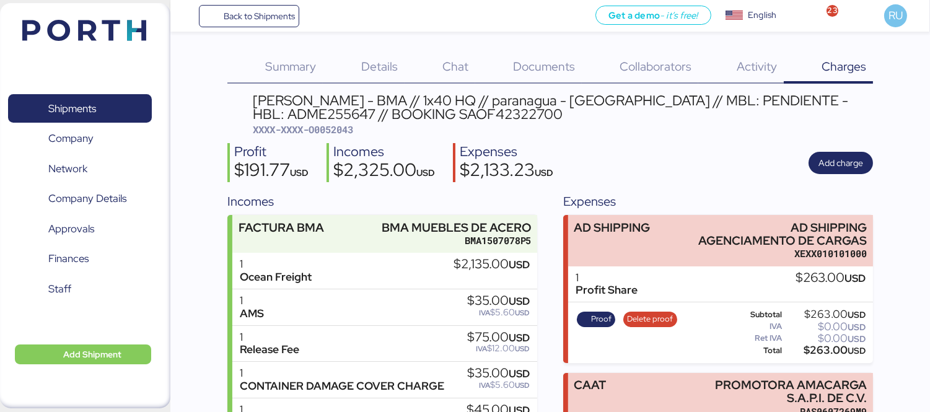
click at [343, 118] on div "[PERSON_NAME] - BMA // 1x40 HQ // paranagua - [GEOGRAPHIC_DATA] // MBL: PENDIEN…" at bounding box center [563, 108] width 620 height 28
click at [343, 123] on span "XXXX-XXXX-O0052043" at bounding box center [303, 129] width 100 height 12
copy span "O0052043"
